Goal: Task Accomplishment & Management: Use online tool/utility

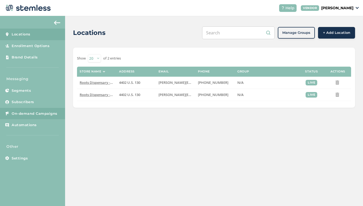
click at [39, 112] on span "On-demand Campaigns" at bounding box center [35, 113] width 46 height 5
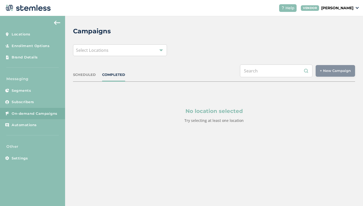
click at [142, 52] on div "Select Locations" at bounding box center [120, 50] width 94 height 12
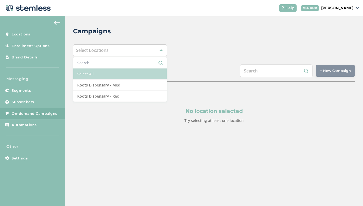
click at [131, 73] on li "Select All" at bounding box center [119, 73] width 93 height 11
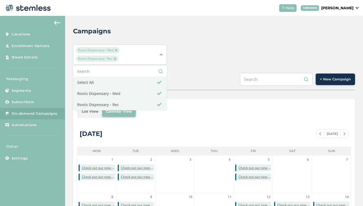
click at [327, 64] on div "Roots Dispensary - Med Roots Dispensary - Rec Select All Roots Dispensary - Med…" at bounding box center [214, 54] width 282 height 20
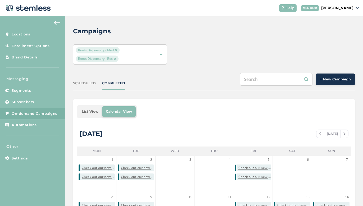
click at [338, 75] on button "+ New Campaign" at bounding box center [334, 79] width 39 height 12
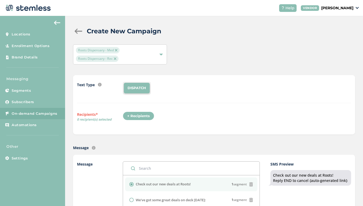
click at [142, 119] on div "+ Recipients" at bounding box center [138, 116] width 31 height 9
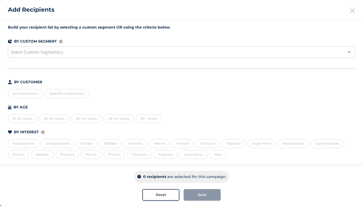
click at [30, 94] on div "All Customers" at bounding box center [25, 93] width 35 height 9
click at [200, 199] on button "Save" at bounding box center [201, 195] width 37 height 12
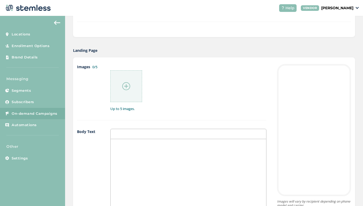
scroll to position [251, 0]
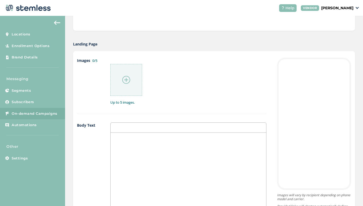
click at [129, 82] on img at bounding box center [126, 80] width 8 height 8
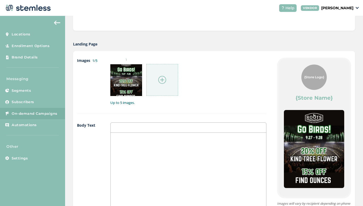
click at [177, 154] on div at bounding box center [187, 185] width 155 height 105
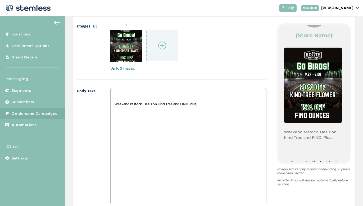
scroll to position [286, 0]
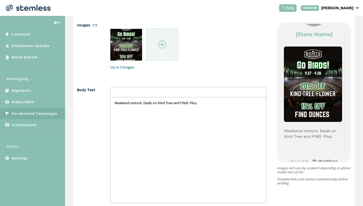
click at [215, 104] on p "Weekend restock. Deals on Kind Tree and FIND. Plus," at bounding box center [187, 102] width 147 height 5
click at [237, 103] on p "Weekend restock. Deals on Kind Tree and FIND. Plus, save big" at bounding box center [187, 102] width 147 height 5
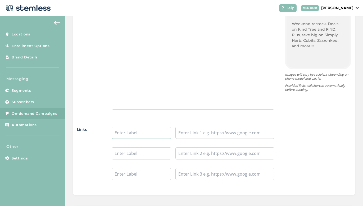
click at [149, 133] on input "text" at bounding box center [141, 133] width 59 height 12
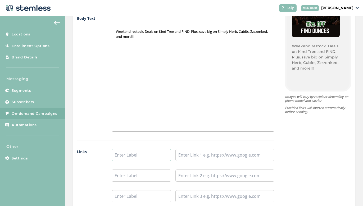
scroll to position [361, 0]
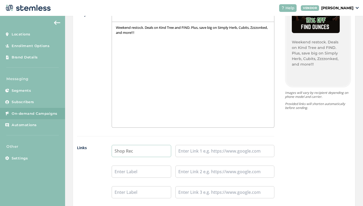
type input "Shop Rec"
paste input "[URL][DOMAIN_NAME]"
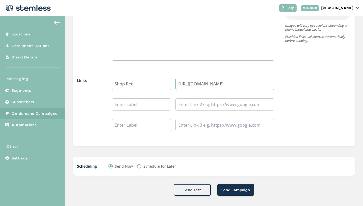
scroll to position [428, 0]
type input "[URL][DOMAIN_NAME]"
click at [233, 190] on span "Send Campaign" at bounding box center [235, 190] width 29 height 5
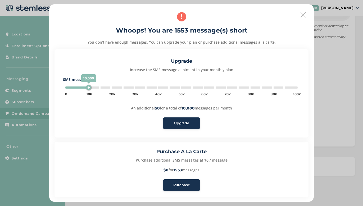
type input "120000"
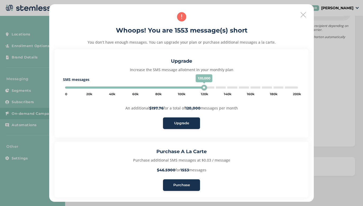
click at [191, 122] on div "Upgrade" at bounding box center [181, 122] width 29 height 5
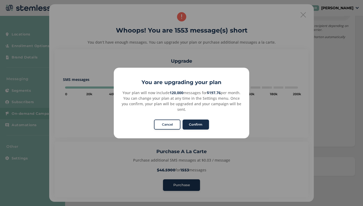
click at [202, 120] on button "Confirm" at bounding box center [195, 124] width 26 height 10
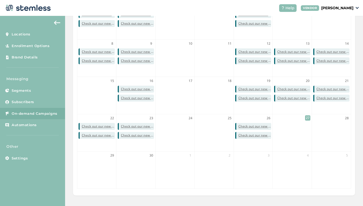
scroll to position [153, 0]
